Goal: Task Accomplishment & Management: Manage account settings

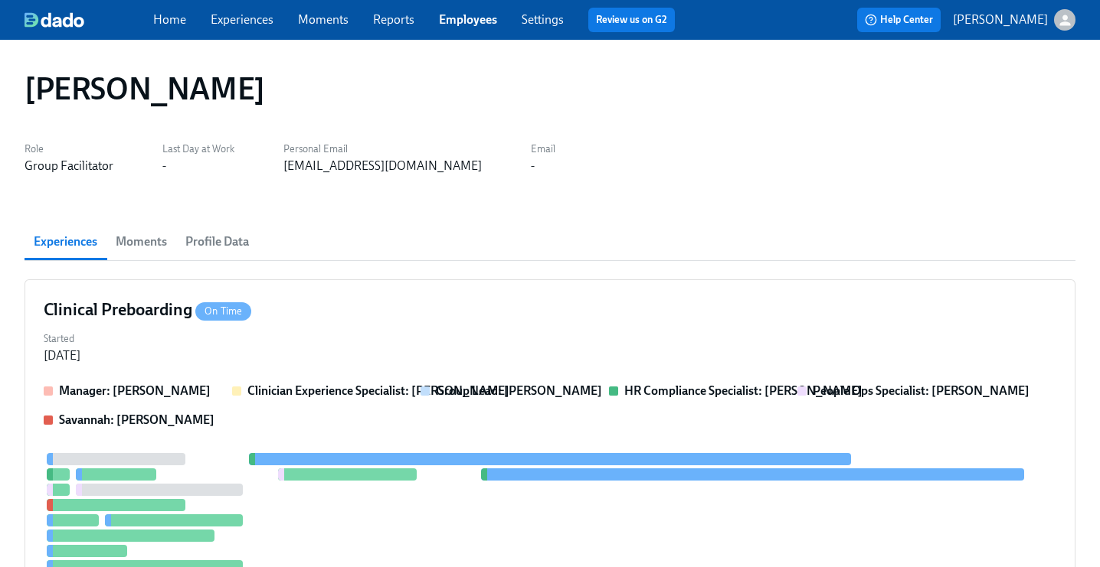
click at [473, 25] on link "Employees" at bounding box center [468, 19] width 58 height 15
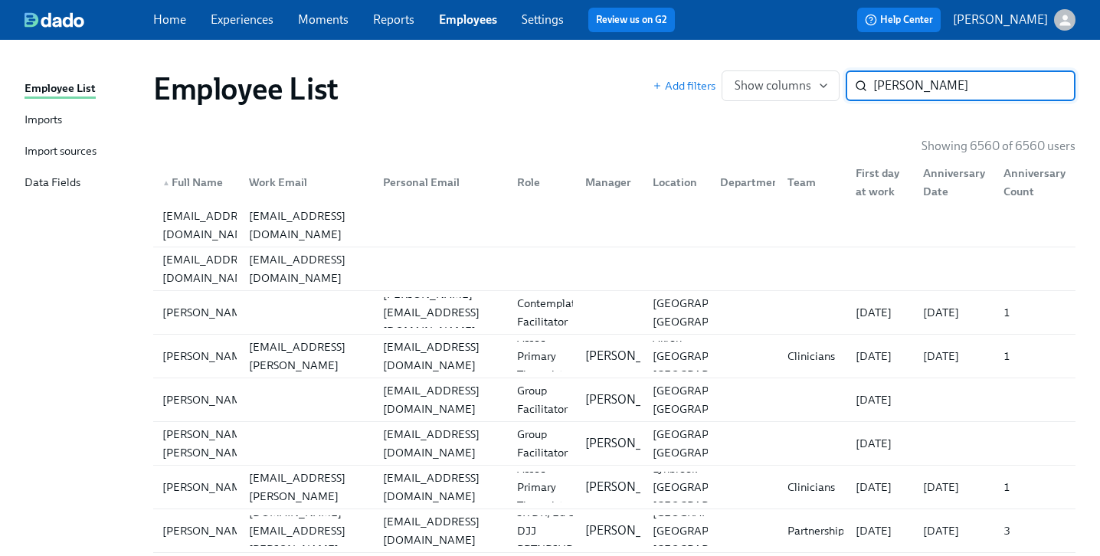
type input "[PERSON_NAME]"
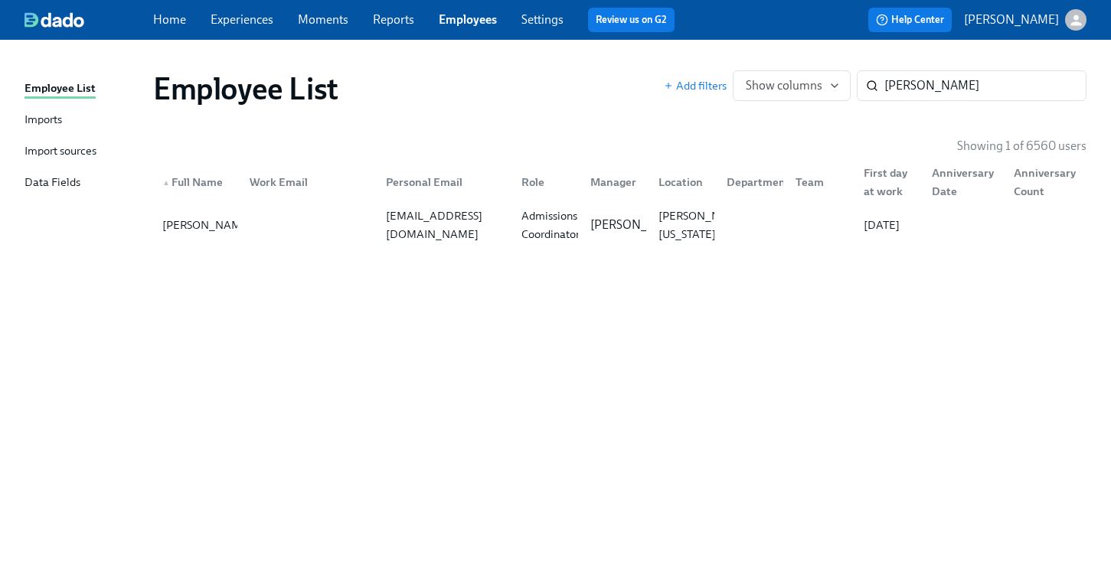
click at [559, 253] on div "Employee List Add filters Show columns [PERSON_NAME] ​ Showing 1 of 6560 users …" at bounding box center [556, 294] width 1062 height 472
click at [572, 234] on div "Admissions Coordinator" at bounding box center [550, 225] width 70 height 37
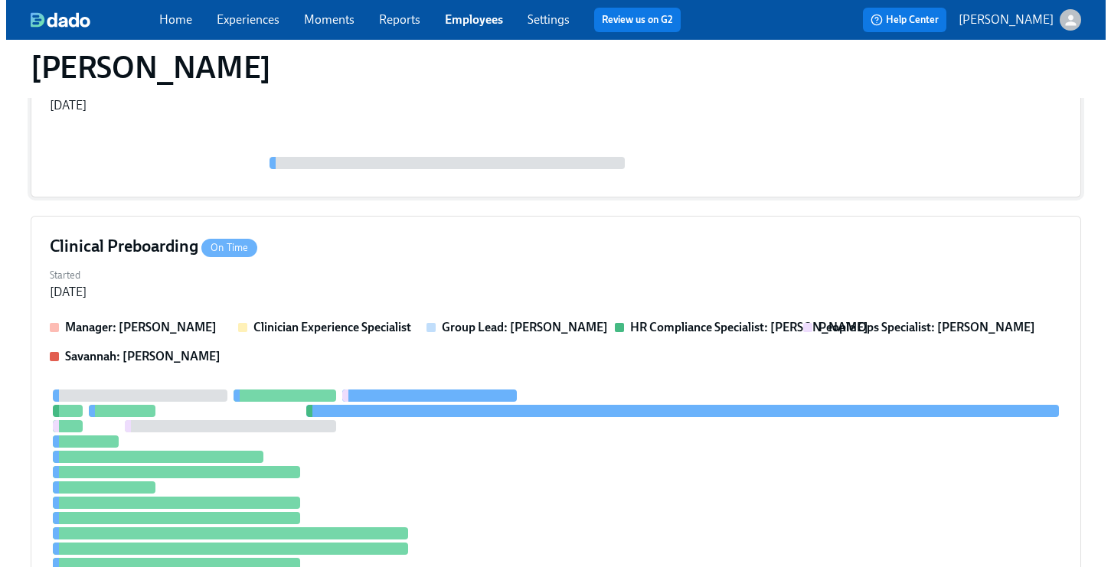
scroll to position [319, 0]
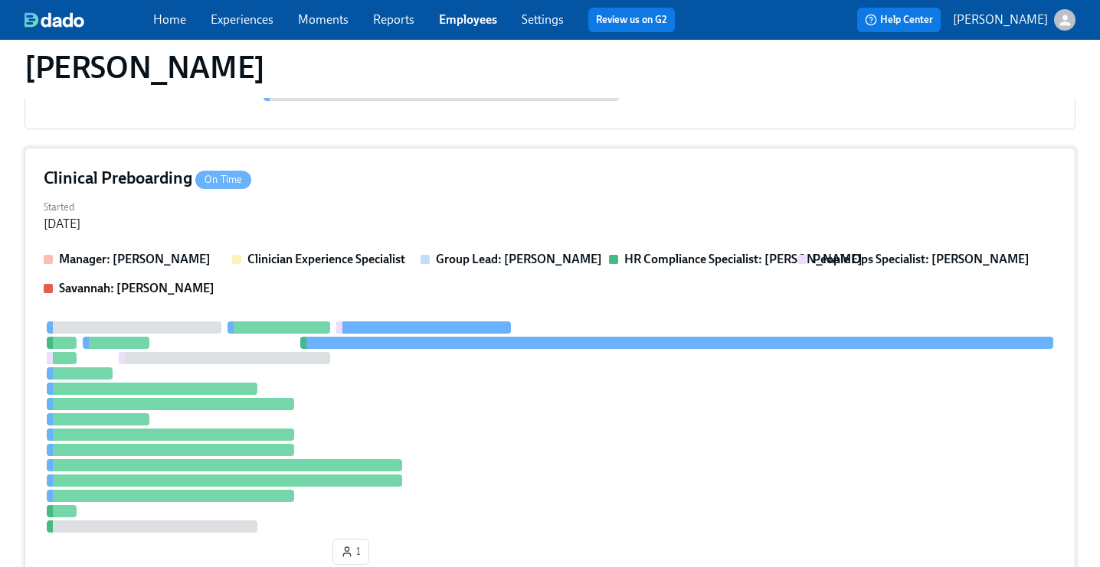
click at [547, 242] on div "Clinical Preboarding On Time Started [DATE] Manager: [PERSON_NAME] Clinician Ex…" at bounding box center [550, 369] width 1051 height 443
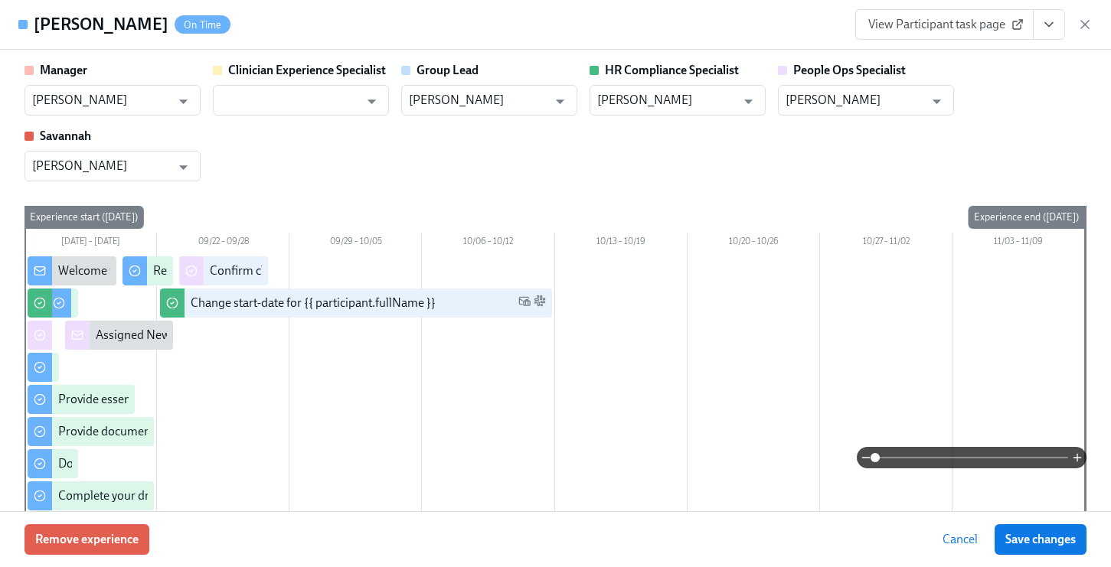
click at [1046, 31] on button "View task page" at bounding box center [1049, 24] width 32 height 31
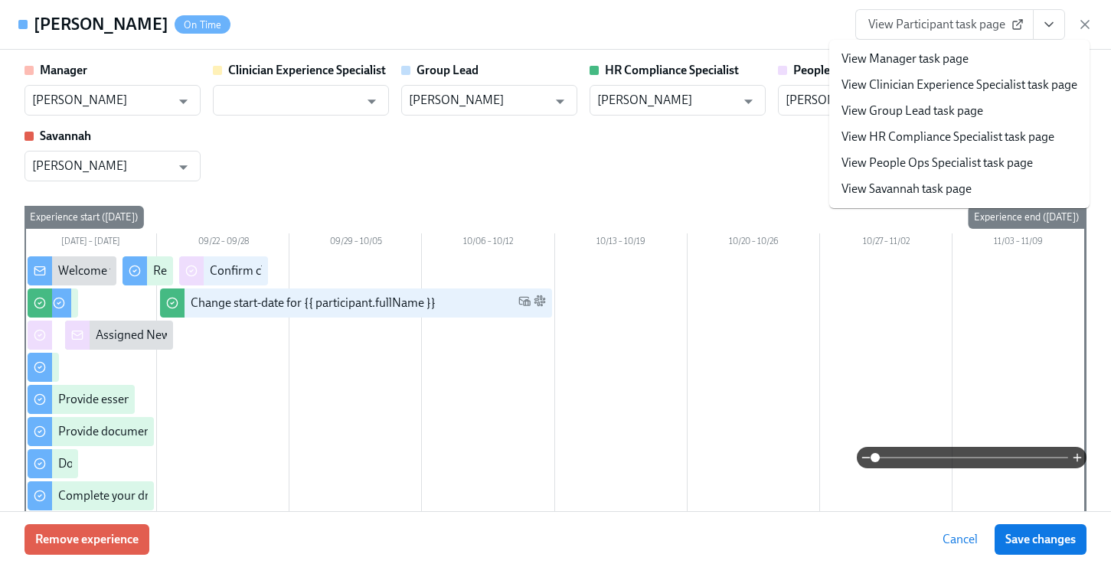
click at [980, 156] on link "View People Ops Specialist task page" at bounding box center [937, 163] width 191 height 17
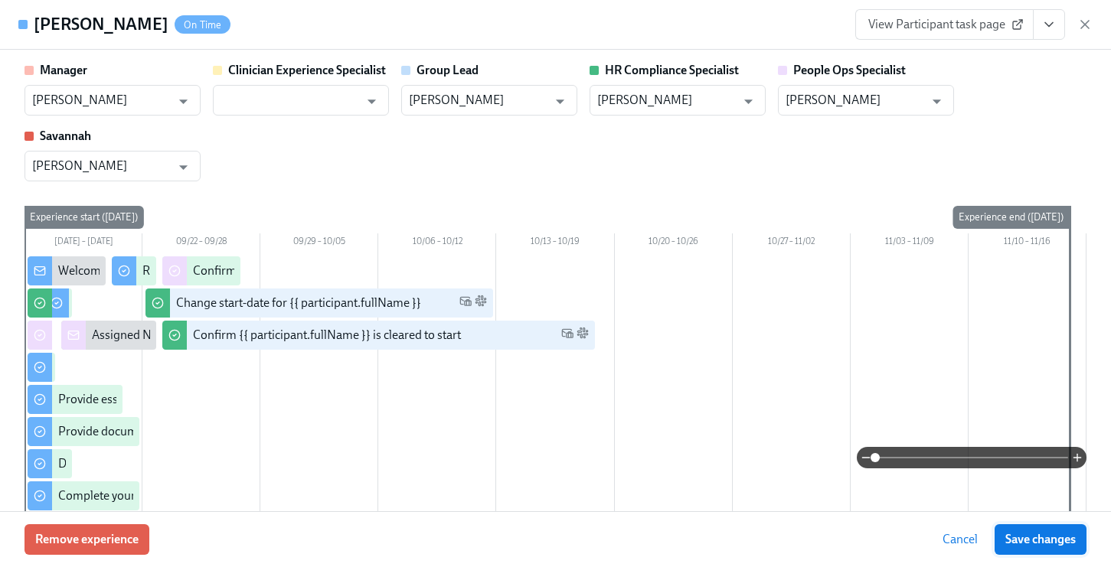
click at [1018, 532] on span "Save changes" at bounding box center [1040, 539] width 70 height 15
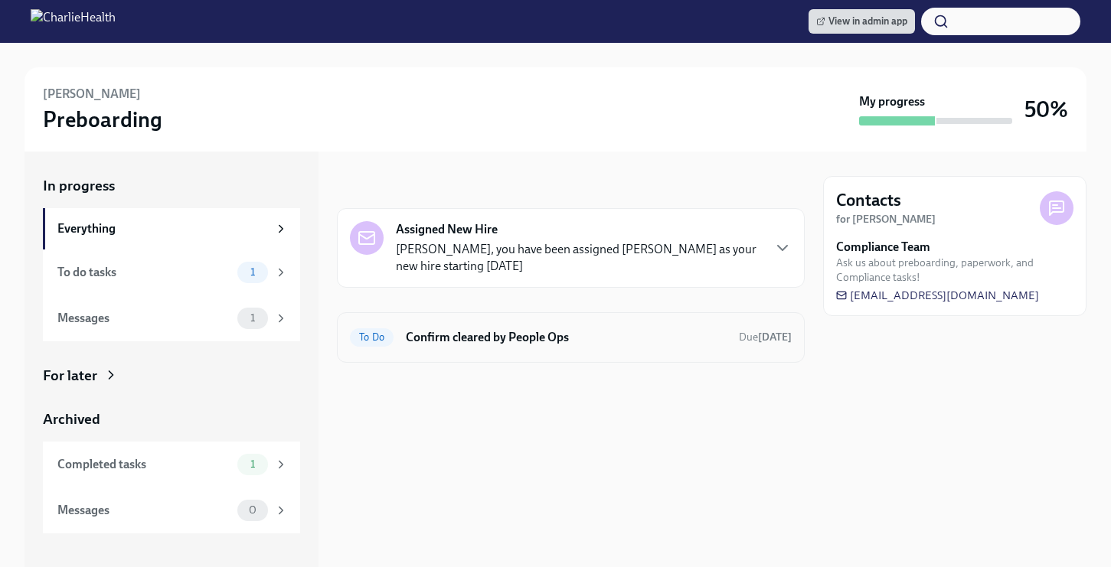
click at [568, 342] on h6 "Confirm cleared by People Ops" at bounding box center [566, 337] width 321 height 17
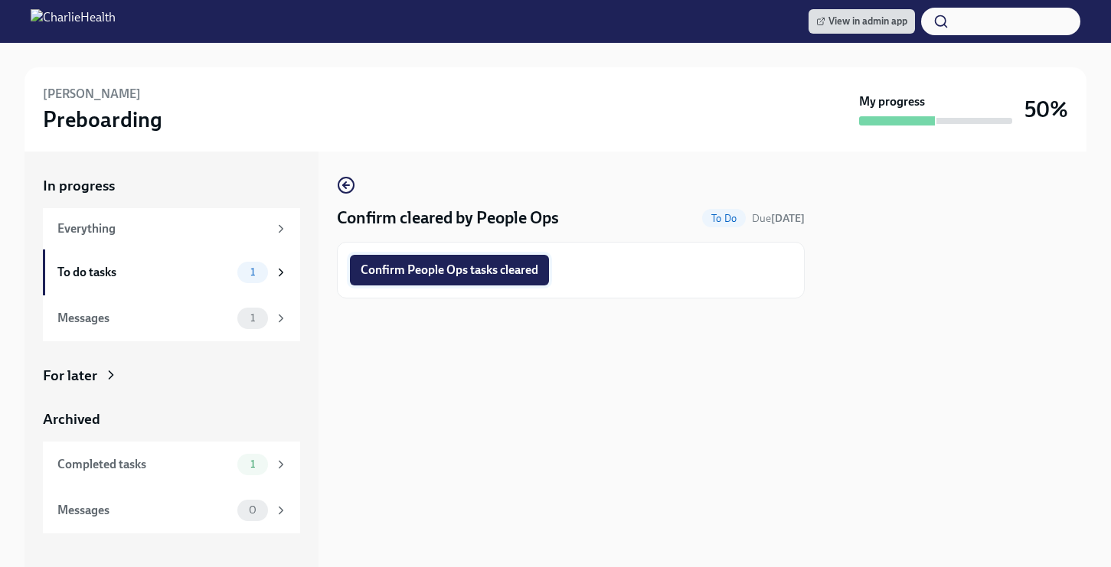
click at [469, 274] on span "Confirm People Ops tasks cleared" at bounding box center [450, 270] width 178 height 15
